Goal: Task Accomplishment & Management: Manage account settings

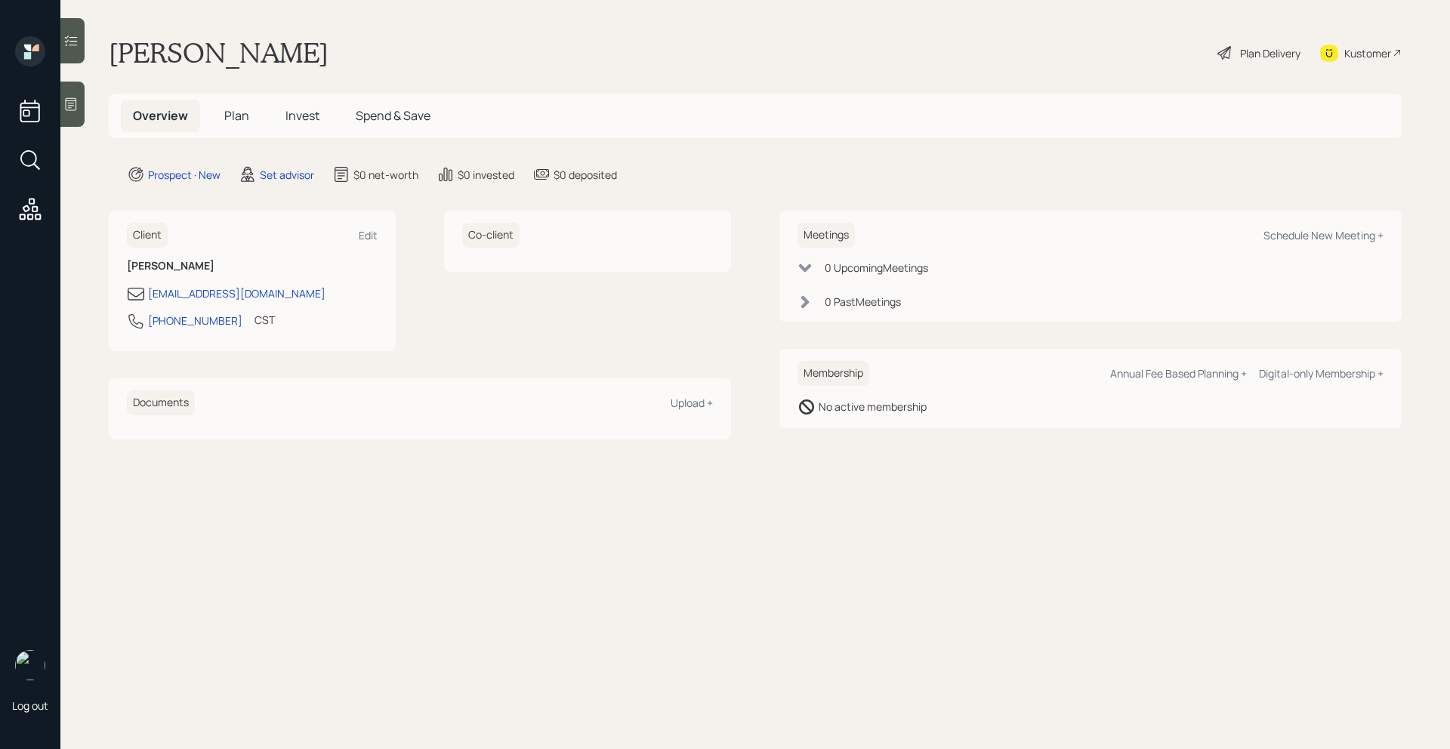
click at [77, 100] on icon at bounding box center [70, 104] width 15 height 15
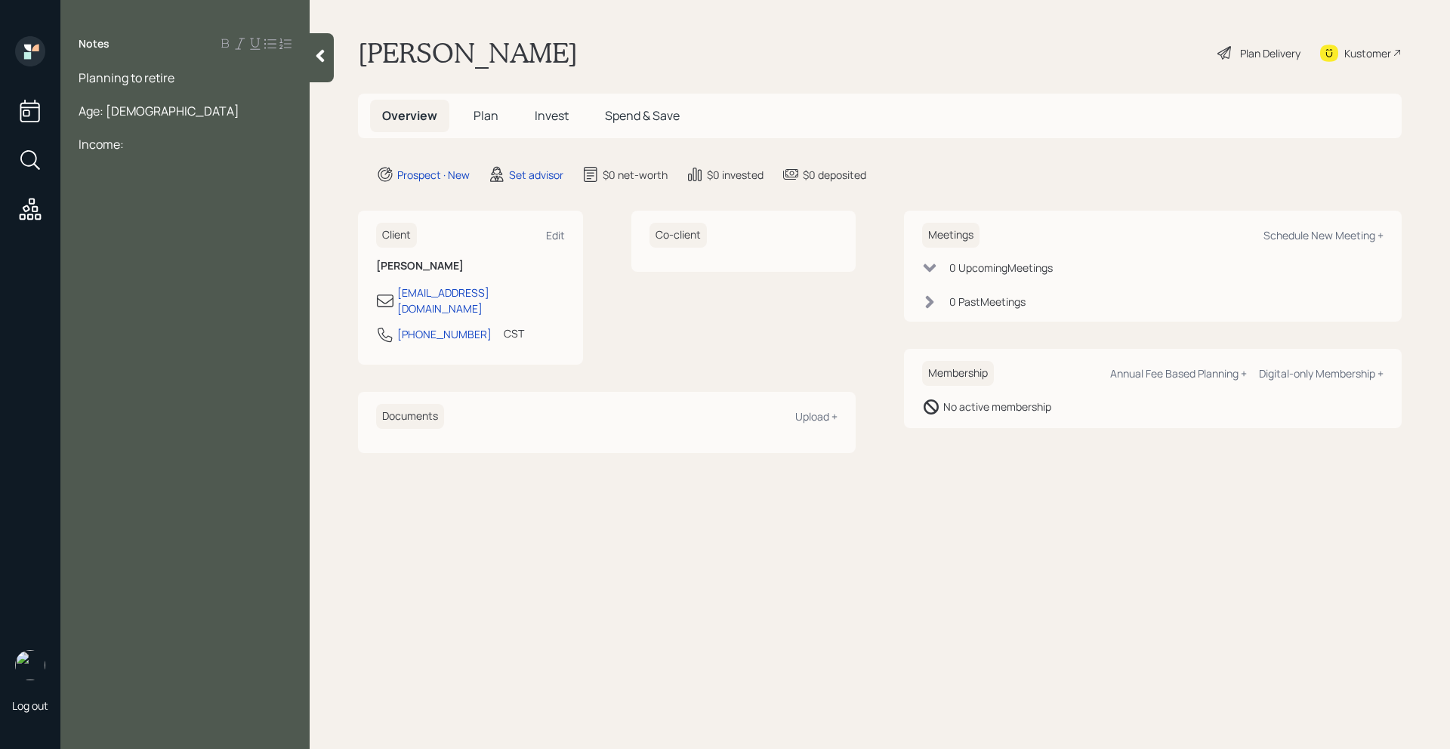
click at [182, 87] on div at bounding box center [185, 94] width 213 height 17
click at [181, 82] on div "Planning to retire" at bounding box center [185, 77] width 213 height 17
click at [230, 76] on span "Planning to retire, wants to work [DEMOGRAPHIC_DATA]" at bounding box center [169, 85] width 180 height 33
click at [257, 82] on span "Planning to retire, wants to transhition work [DEMOGRAPHIC_DATA]" at bounding box center [186, 85] width 215 height 33
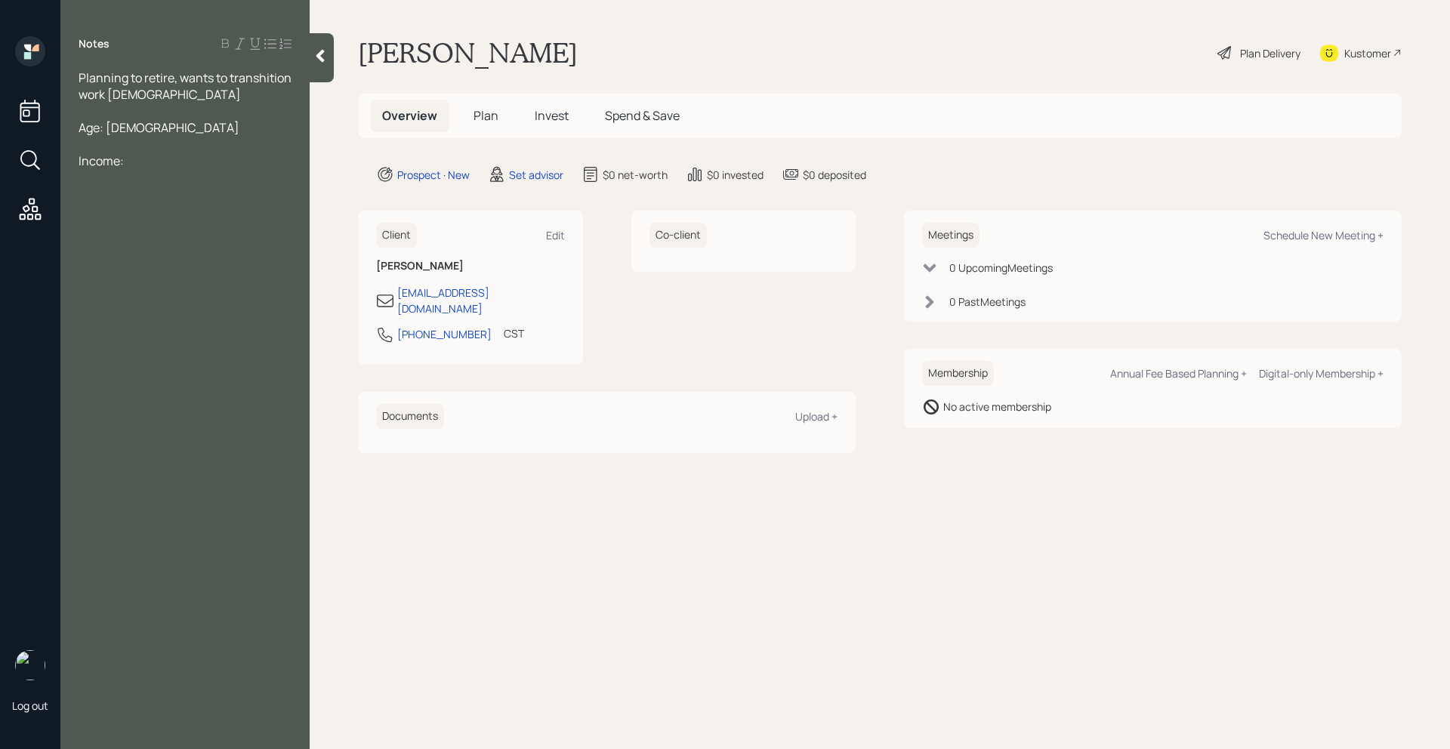
click at [171, 105] on div at bounding box center [185, 111] width 213 height 17
click at [178, 94] on div "Planning to retire, wants to transhition work [DEMOGRAPHIC_DATA]" at bounding box center [185, 85] width 213 height 33
click at [261, 85] on span "Planning to retire, wants to transhition work [DEMOGRAPHIC_DATA]," at bounding box center [186, 85] width 215 height 33
click at [167, 116] on div at bounding box center [185, 111] width 213 height 17
click at [142, 150] on div at bounding box center [185, 144] width 213 height 17
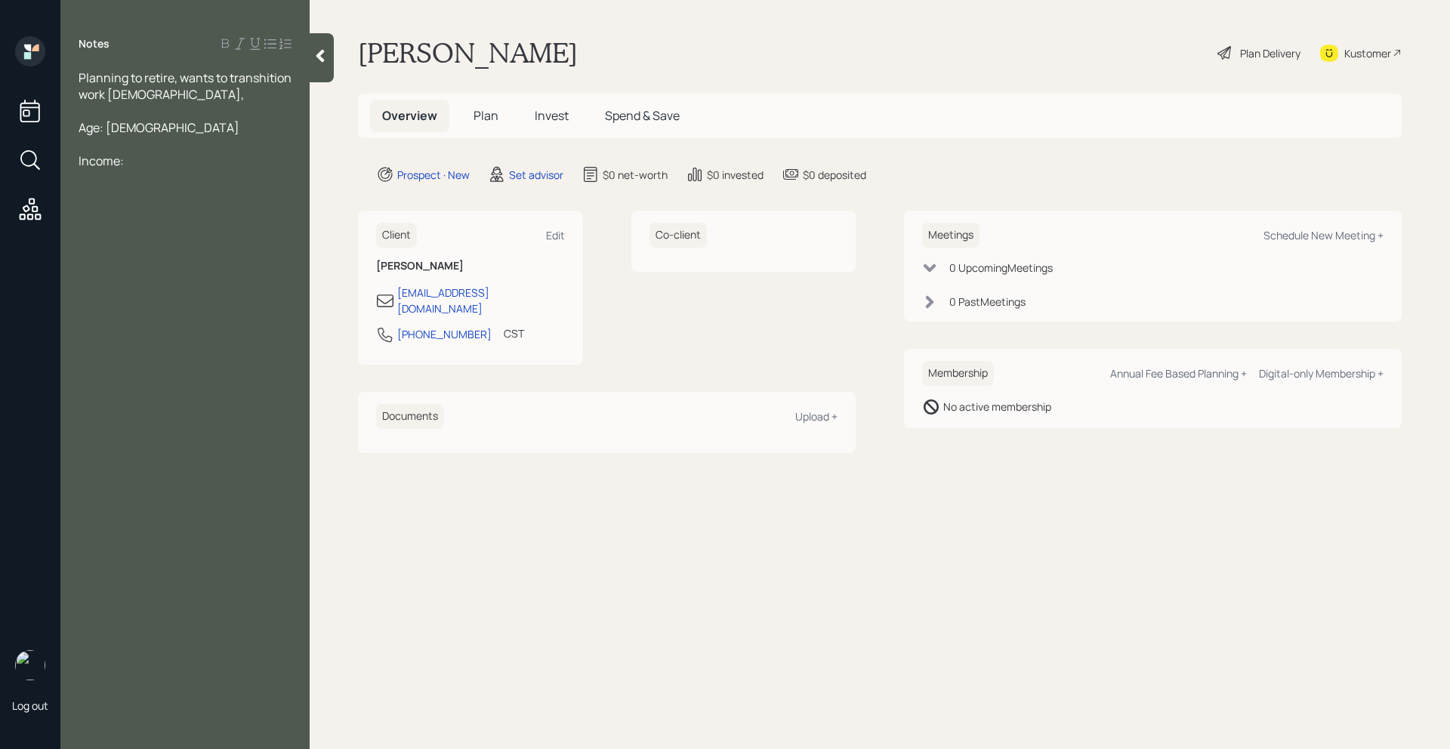
click at [142, 168] on div "Income:" at bounding box center [185, 161] width 213 height 17
click at [177, 94] on div "Planning to retire, wants to transhition work [DEMOGRAPHIC_DATA]," at bounding box center [185, 85] width 213 height 33
click at [134, 169] on div "Notes Planning to retire, wants to transhition work [DEMOGRAPHIC_DATA], Age: [D…" at bounding box center [184, 383] width 249 height 695
click at [136, 166] on div "Income:" at bounding box center [185, 161] width 213 height 17
click at [260, 76] on span "Planning to retire, wants to transhition work [DEMOGRAPHIC_DATA]," at bounding box center [186, 85] width 215 height 33
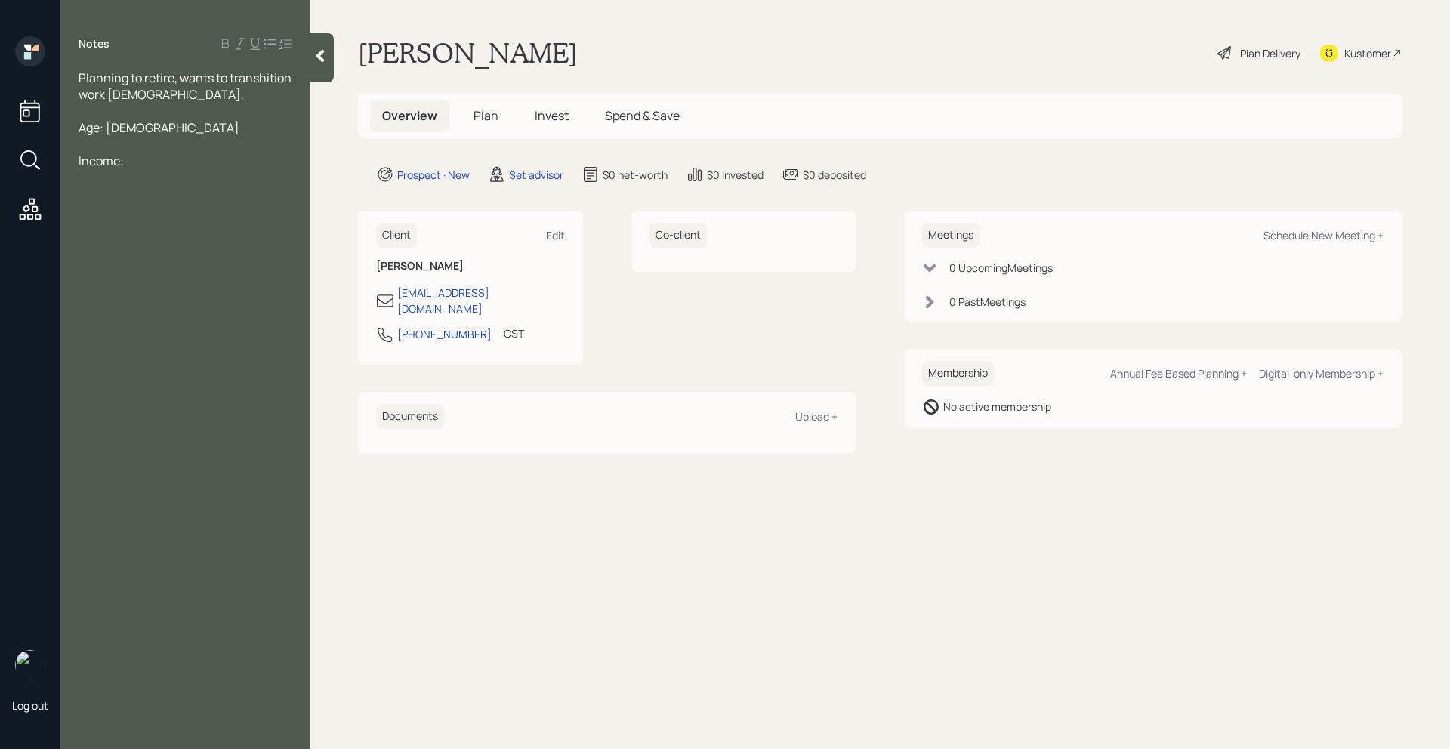
click at [267, 79] on span "Planning to retire, wants to transhition work [DEMOGRAPHIC_DATA]," at bounding box center [186, 85] width 215 height 33
click at [160, 159] on div "Income:" at bounding box center [185, 161] width 213 height 17
click at [156, 123] on div "Age: [DEMOGRAPHIC_DATA]" at bounding box center [185, 127] width 213 height 17
click at [177, 261] on div "Little" at bounding box center [185, 260] width 213 height 17
click at [143, 329] on div "401(k) -" at bounding box center [185, 327] width 213 height 17
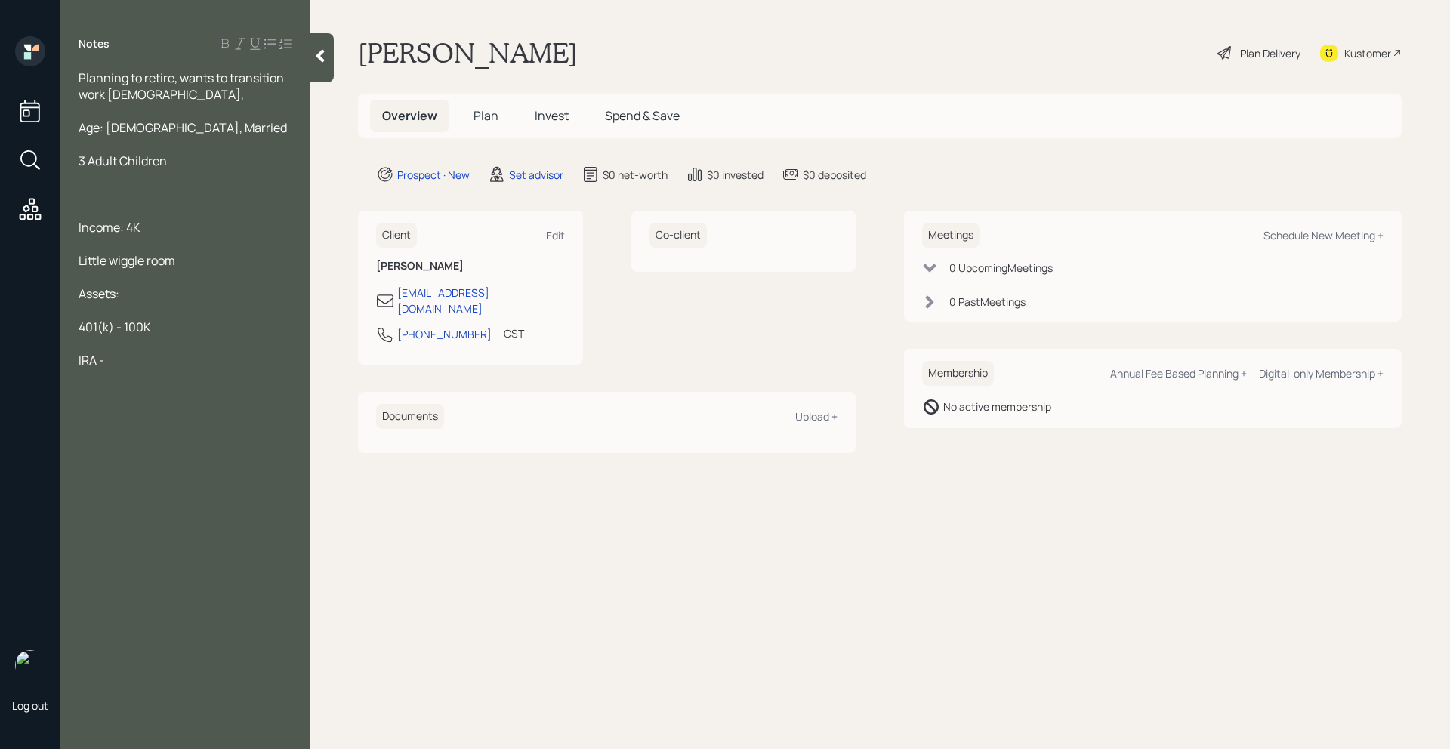
click at [139, 362] on div "IRA -" at bounding box center [185, 360] width 213 height 17
click at [162, 491] on span "Mortgage - 450K" at bounding box center [124, 493] width 91 height 17
click at [199, 481] on div at bounding box center [185, 476] width 213 height 17
click at [244, 434] on span "Has some stock with currently" at bounding box center [162, 426] width 166 height 17
click at [182, 494] on div "Mortgage - 400K" at bounding box center [185, 493] width 213 height 17
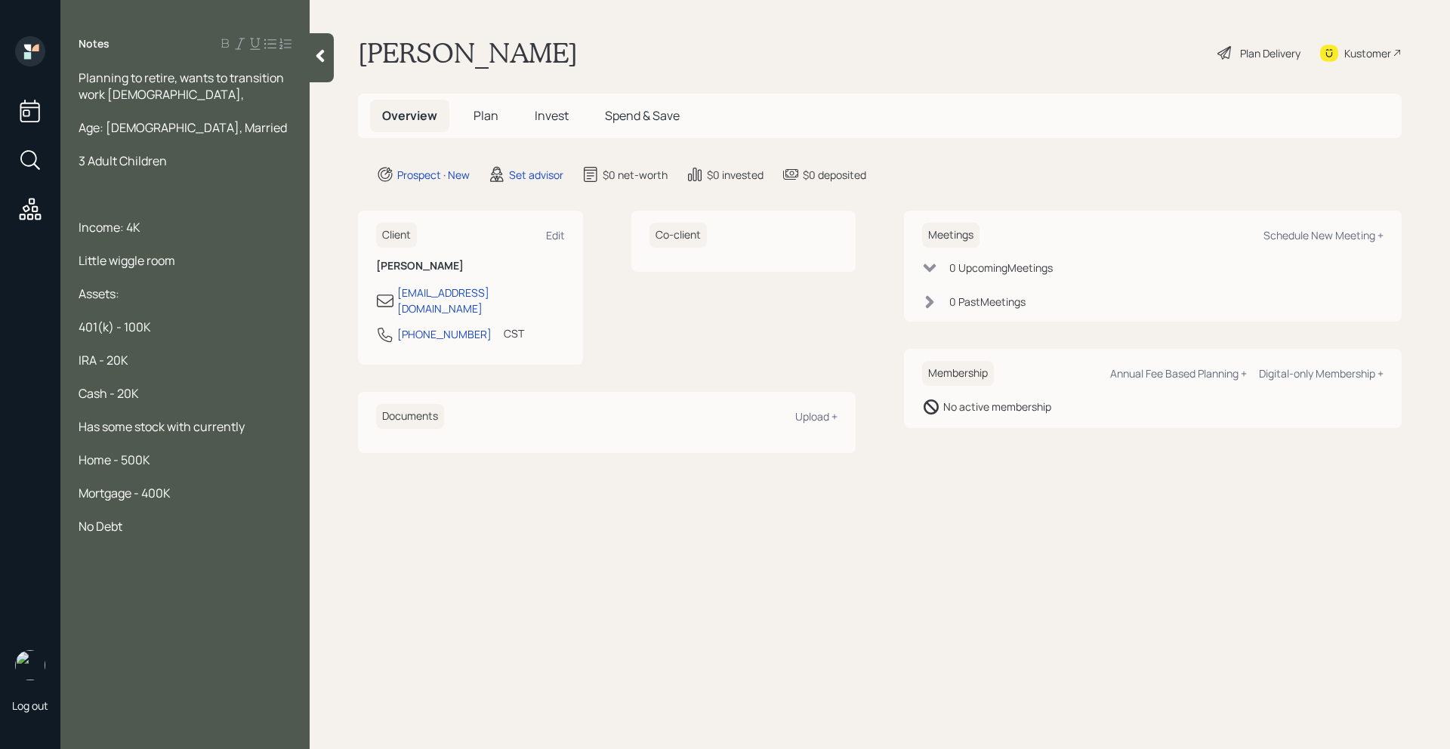
click at [137, 131] on span "Age: [DEMOGRAPHIC_DATA], Married" at bounding box center [183, 127] width 208 height 17
click at [174, 131] on div "Age: [DEMOGRAPHIC_DATA], Married" at bounding box center [185, 127] width 213 height 17
click at [142, 522] on div "No Debt" at bounding box center [185, 526] width 213 height 17
click at [171, 169] on div at bounding box center [185, 177] width 213 height 17
click at [177, 160] on div "3 Adult Children" at bounding box center [185, 161] width 213 height 17
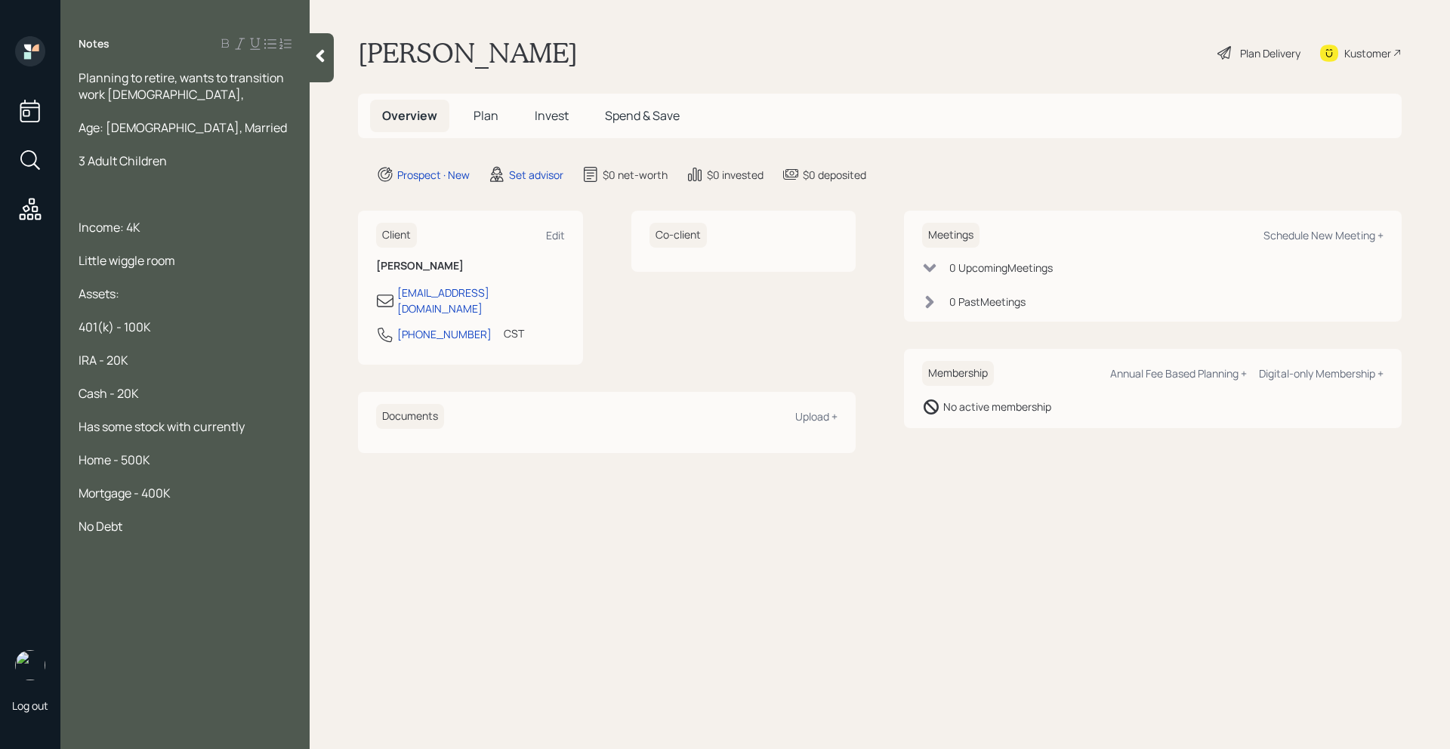
click at [184, 114] on div at bounding box center [185, 111] width 213 height 17
click at [181, 128] on div "Age: [DEMOGRAPHIC_DATA], Married" at bounding box center [185, 127] width 213 height 17
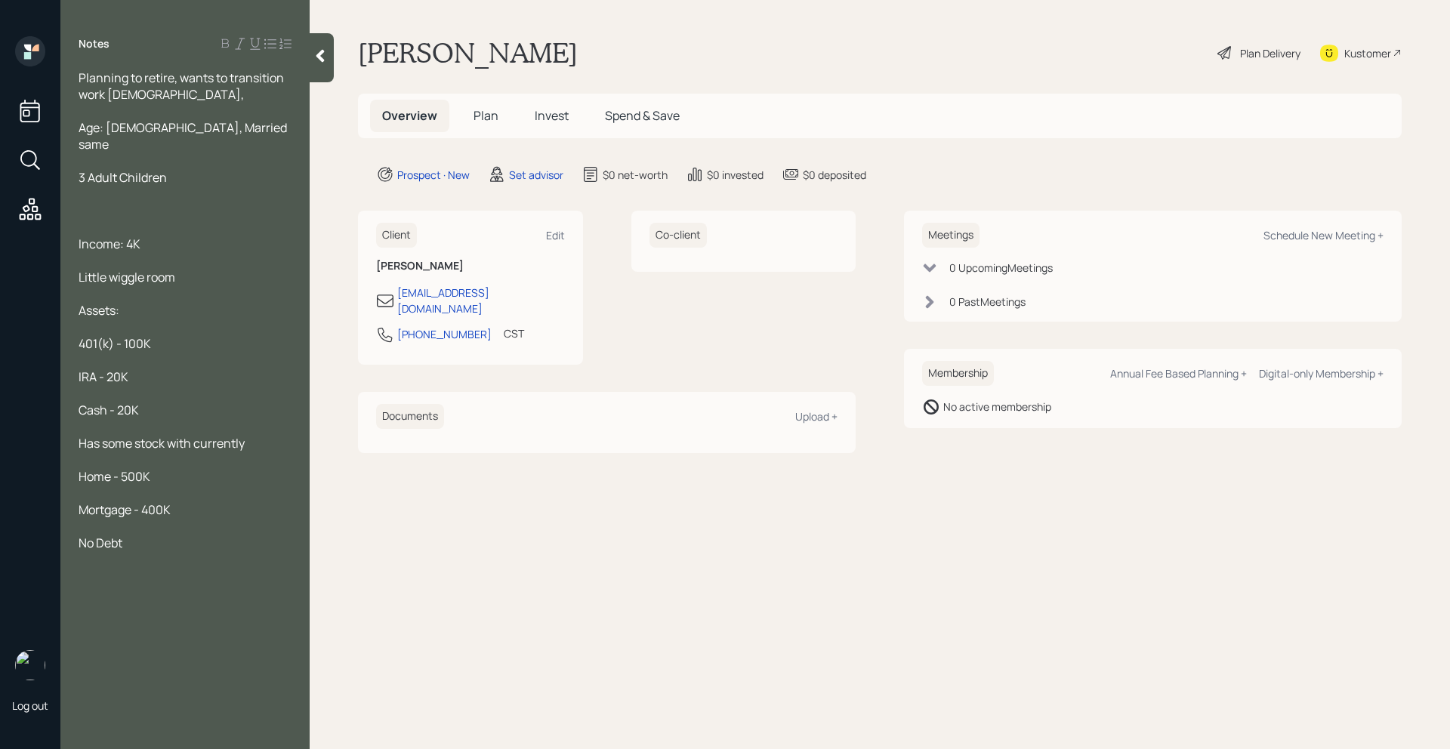
click at [140, 236] on span "Income: 4K" at bounding box center [110, 244] width 62 height 17
click at [79, 236] on span "Income: 10K" at bounding box center [112, 244] width 67 height 17
click at [190, 94] on div "Planning to retire, wants to transition work [DEMOGRAPHIC_DATA]," at bounding box center [185, 85] width 213 height 33
click at [314, 57] on icon at bounding box center [320, 55] width 15 height 15
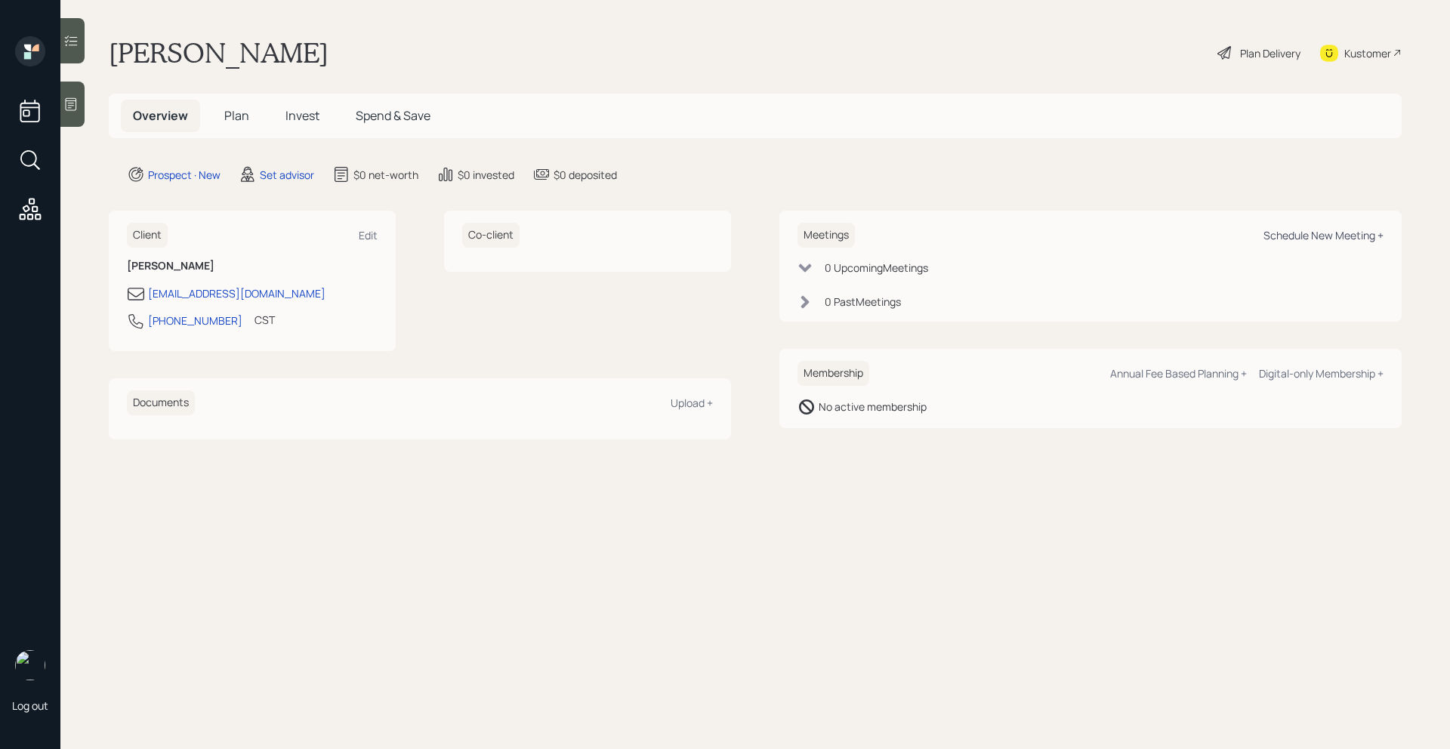
click at [1349, 233] on div "Schedule New Meeting +" at bounding box center [1324, 235] width 120 height 14
select select "round-[PERSON_NAME]"
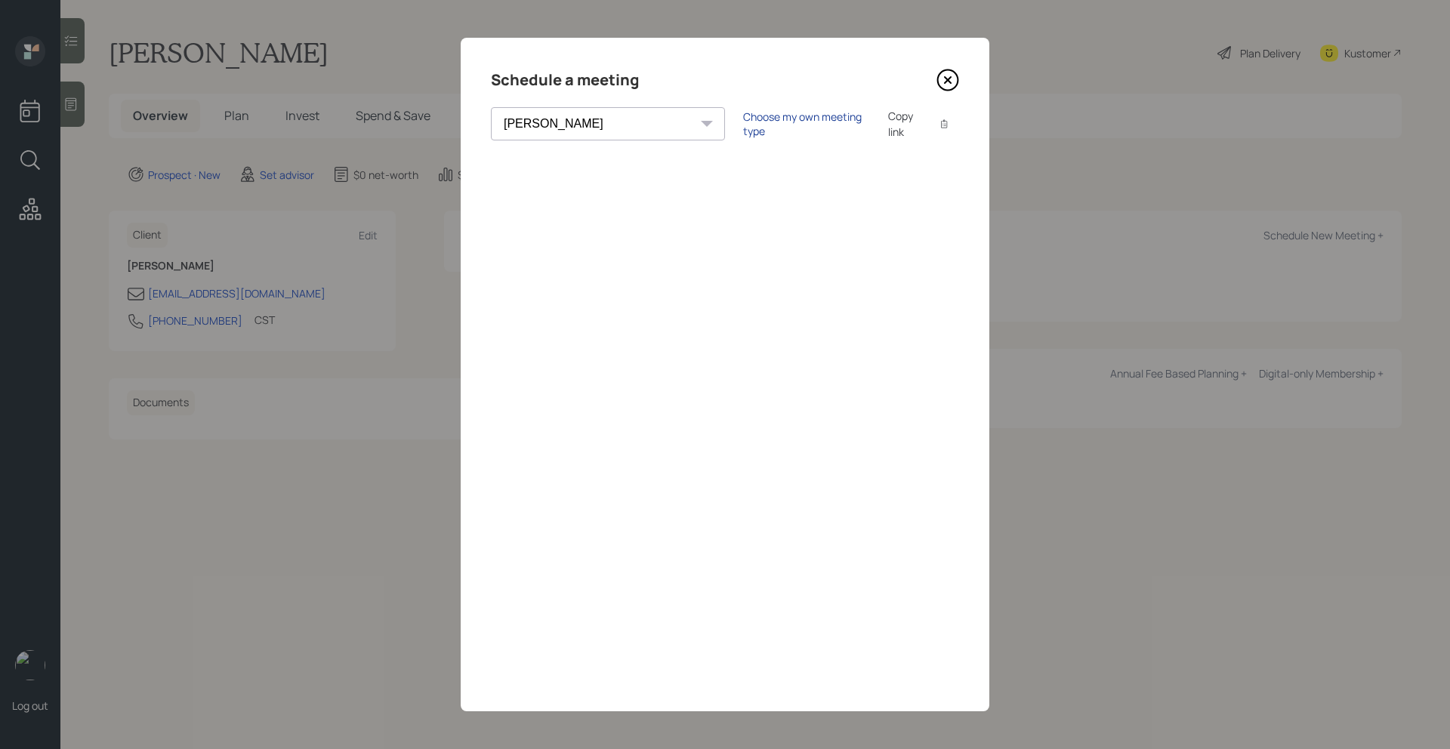
click at [743, 122] on div "Choose my own meeting type" at bounding box center [806, 124] width 127 height 29
click at [936, 82] on div "Schedule a meeting" at bounding box center [725, 80] width 468 height 24
click at [941, 84] on icon at bounding box center [947, 80] width 23 height 23
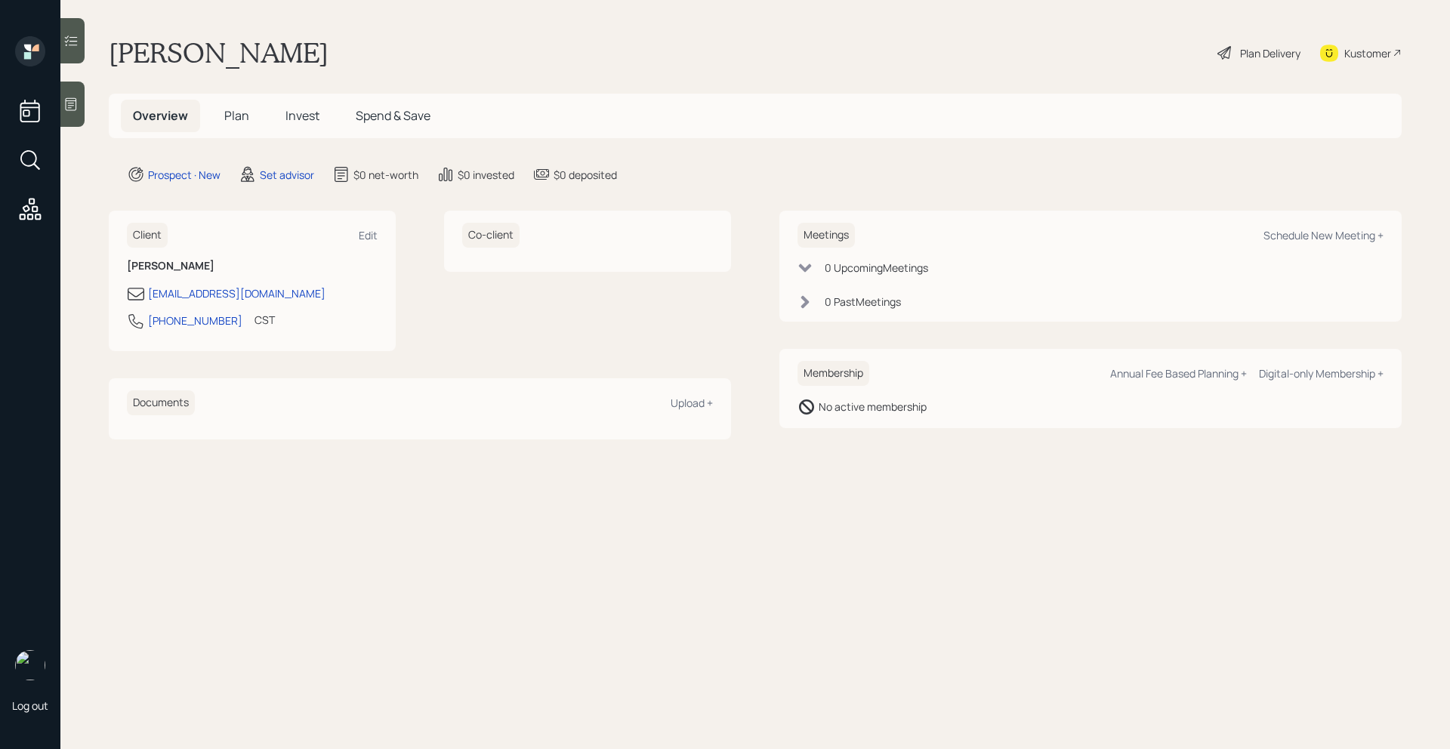
click at [69, 113] on div at bounding box center [72, 104] width 24 height 45
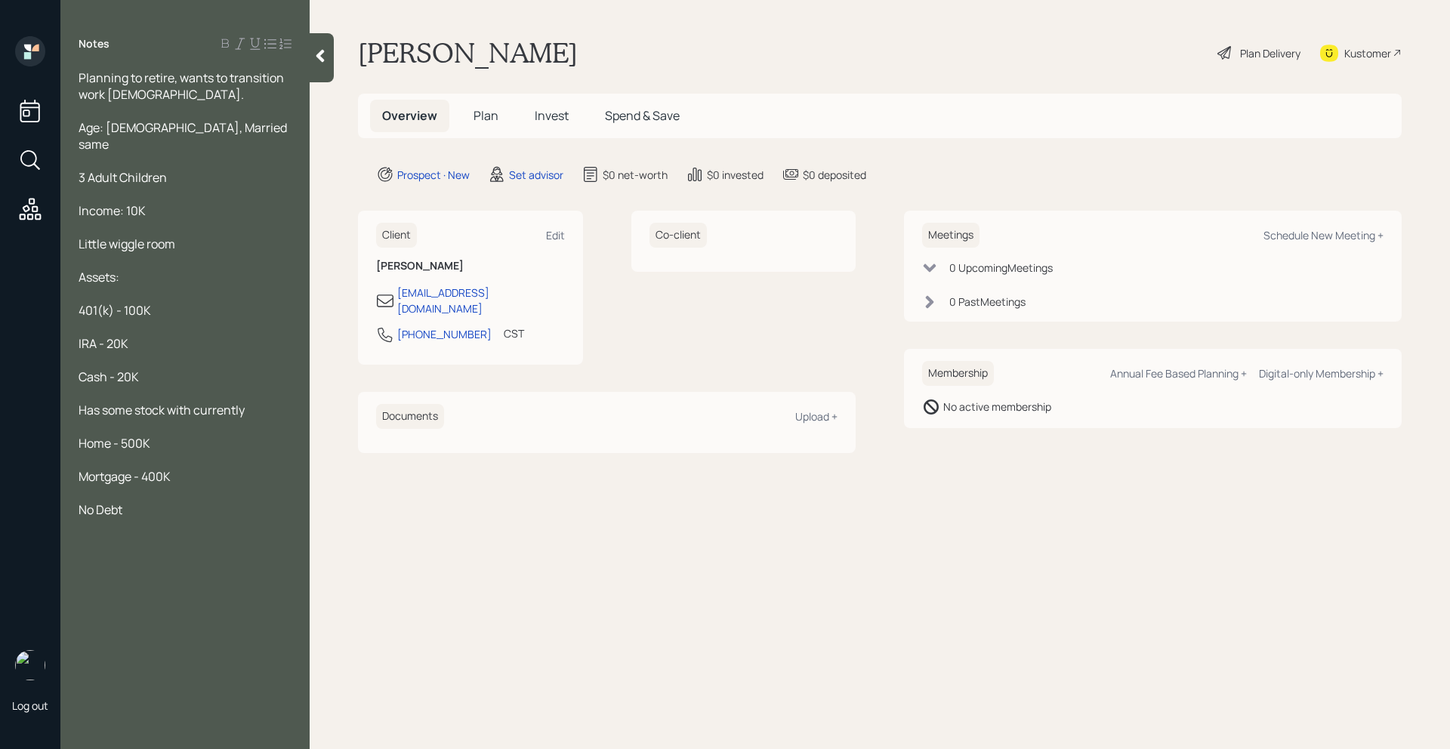
click at [203, 134] on div "Age: [DEMOGRAPHIC_DATA], Married same" at bounding box center [185, 135] width 213 height 33
click at [196, 236] on div "Little wiggle room" at bounding box center [185, 244] width 213 height 17
click at [256, 402] on div "Has some stock with currently" at bounding box center [185, 410] width 213 height 17
click at [216, 92] on div "Planning to retire, wants to transition work [DEMOGRAPHIC_DATA]." at bounding box center [185, 85] width 213 height 33
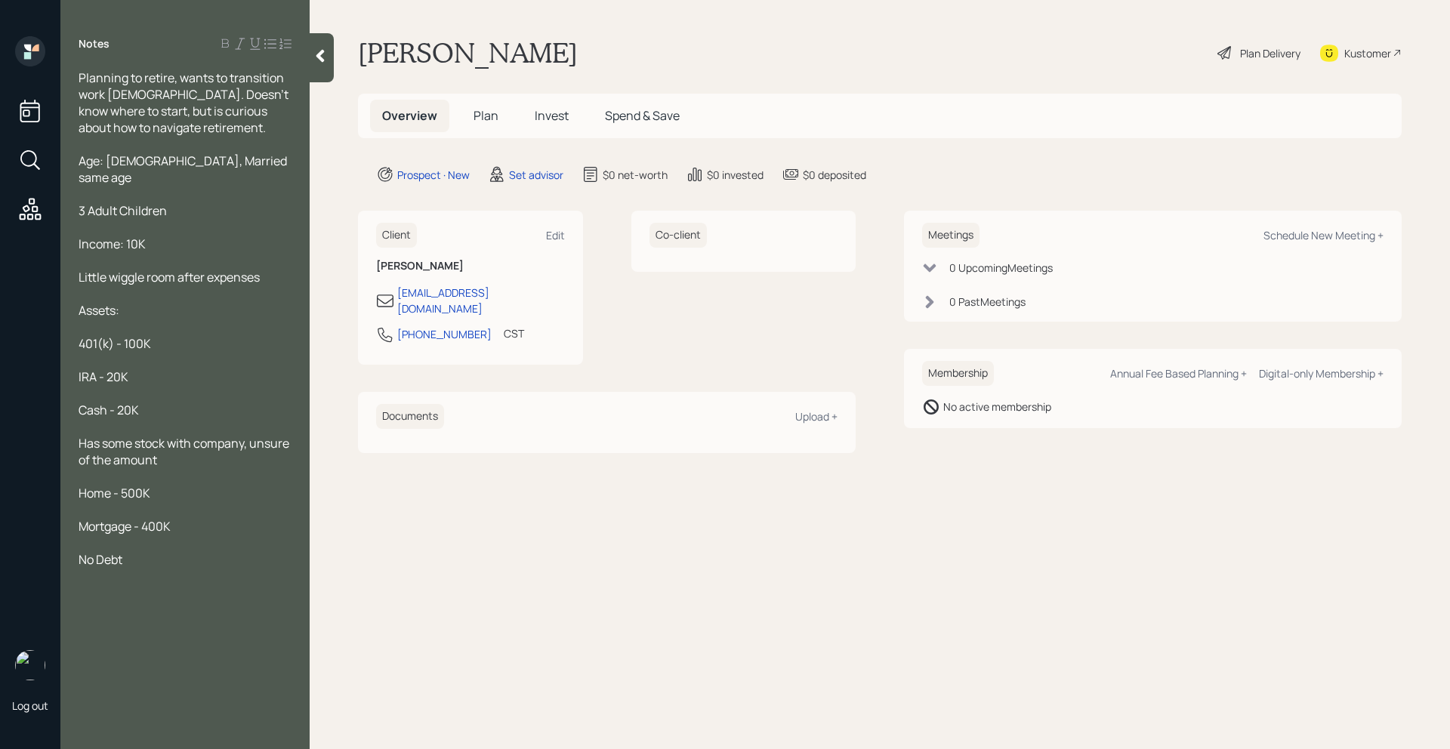
click at [323, 58] on icon at bounding box center [320, 55] width 15 height 15
